Goal: Entertainment & Leisure: Consume media (video, audio)

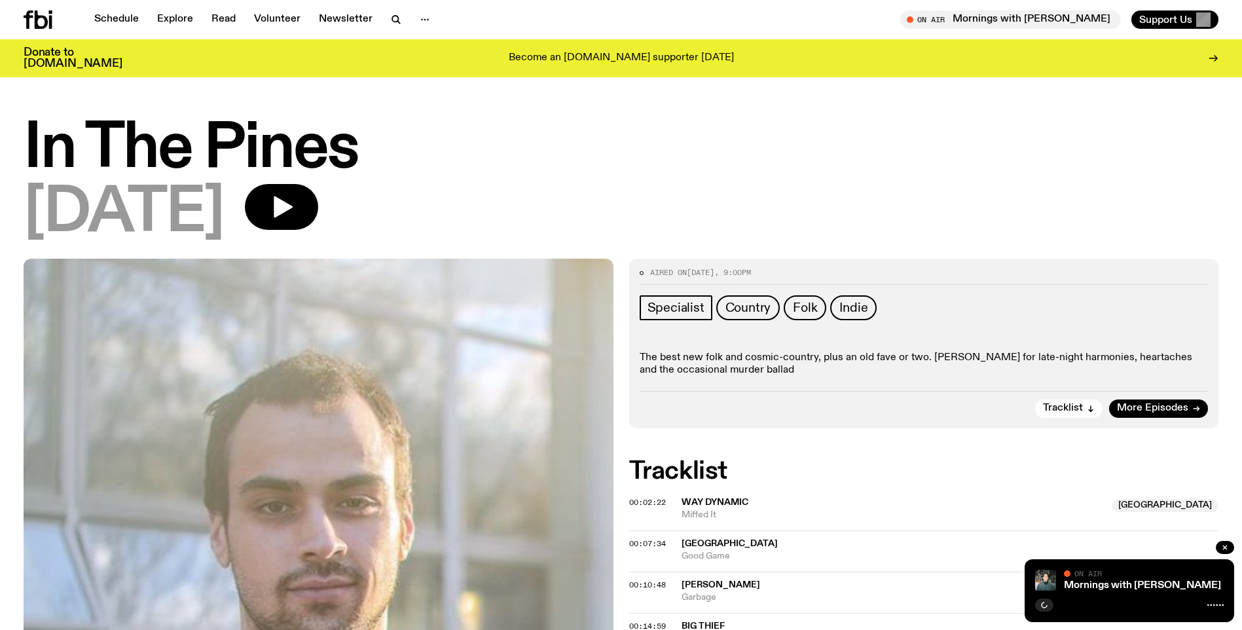
scroll to position [125, 0]
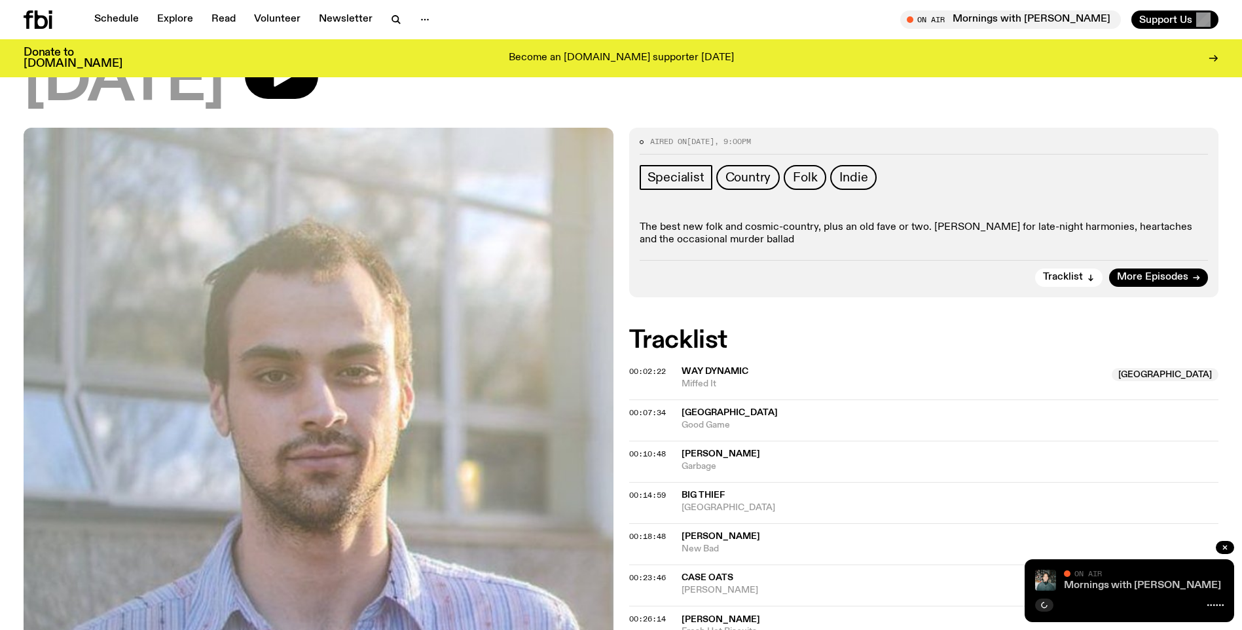
click at [1117, 584] on link "Mornings with [PERSON_NAME]" at bounding box center [1142, 585] width 157 height 10
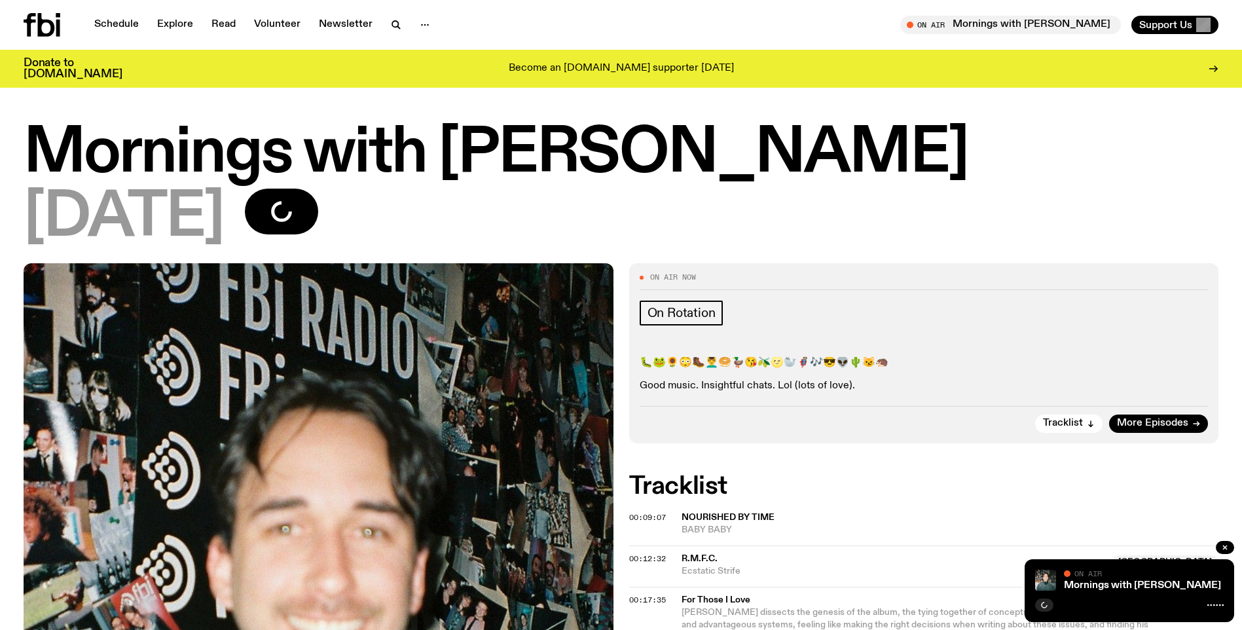
click at [1087, 591] on div "Mornings with [PERSON_NAME] On Air On Air" at bounding box center [1130, 590] width 210 height 63
click at [1126, 585] on link "Mornings with [PERSON_NAME]" at bounding box center [1142, 585] width 157 height 10
click at [968, 22] on span "Tune in live" at bounding box center [1015, 25] width 200 height 10
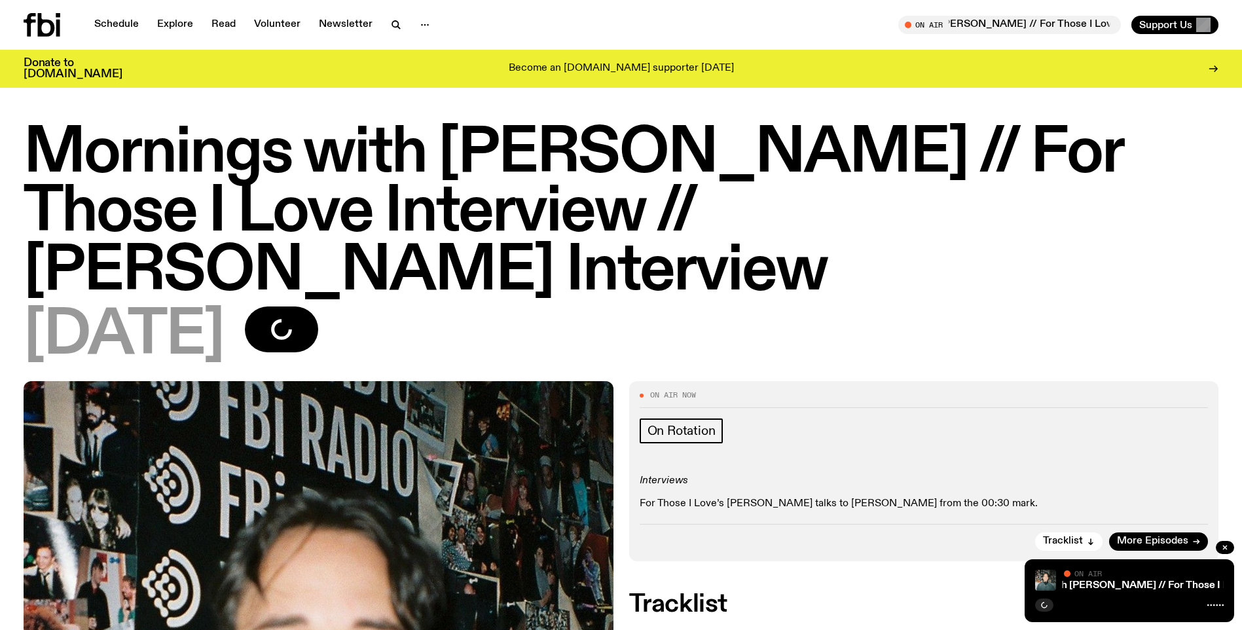
click at [1135, 601] on div at bounding box center [1129, 604] width 189 height 16
click at [1011, 26] on span "Tune in live" at bounding box center [1014, 25] width 202 height 10
click at [1093, 577] on span "On Air" at bounding box center [1087, 573] width 27 height 9
click at [1108, 585] on link "Mornings with [PERSON_NAME] // For Those I Love Interview // [PERSON_NAME] Inte…" at bounding box center [977, 585] width 439 height 10
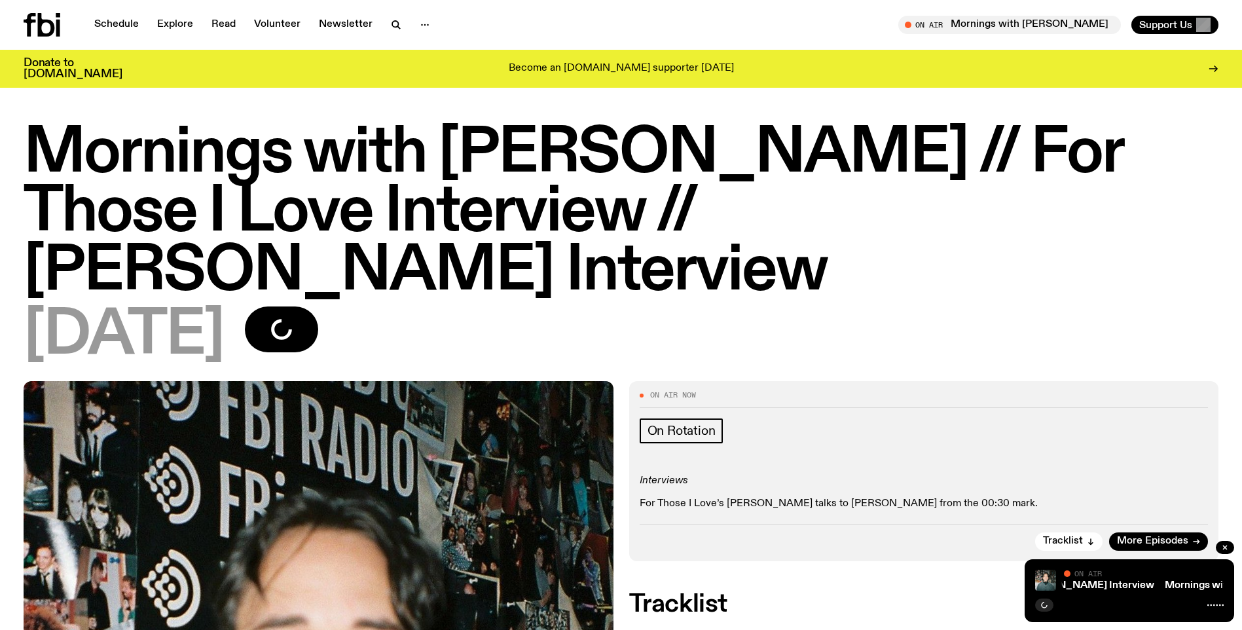
click at [1217, 607] on icon at bounding box center [1215, 605] width 16 height 10
click at [1213, 603] on icon at bounding box center [1215, 605] width 16 height 10
click at [1224, 548] on icon "button" at bounding box center [1225, 547] width 4 height 4
